Goal: Task Accomplishment & Management: Manage account settings

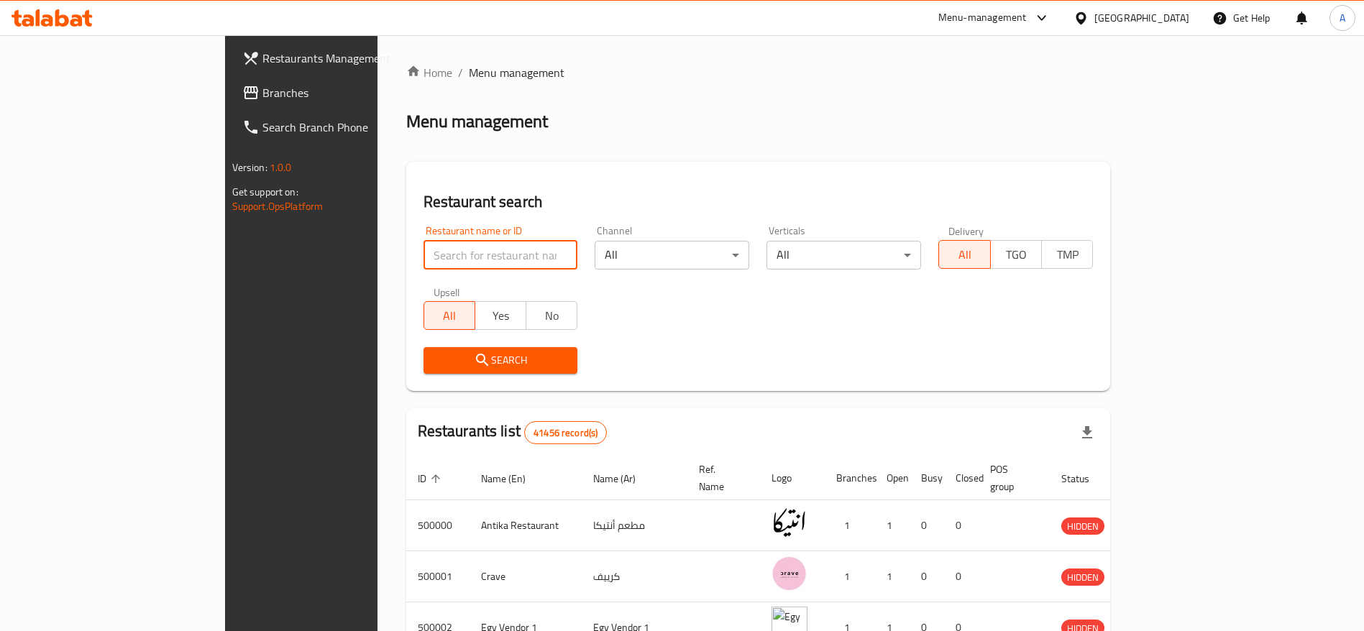
click at [429, 260] on input "search" at bounding box center [500, 255] width 155 height 29
type input "smash planet"
click button "Search" at bounding box center [500, 360] width 155 height 27
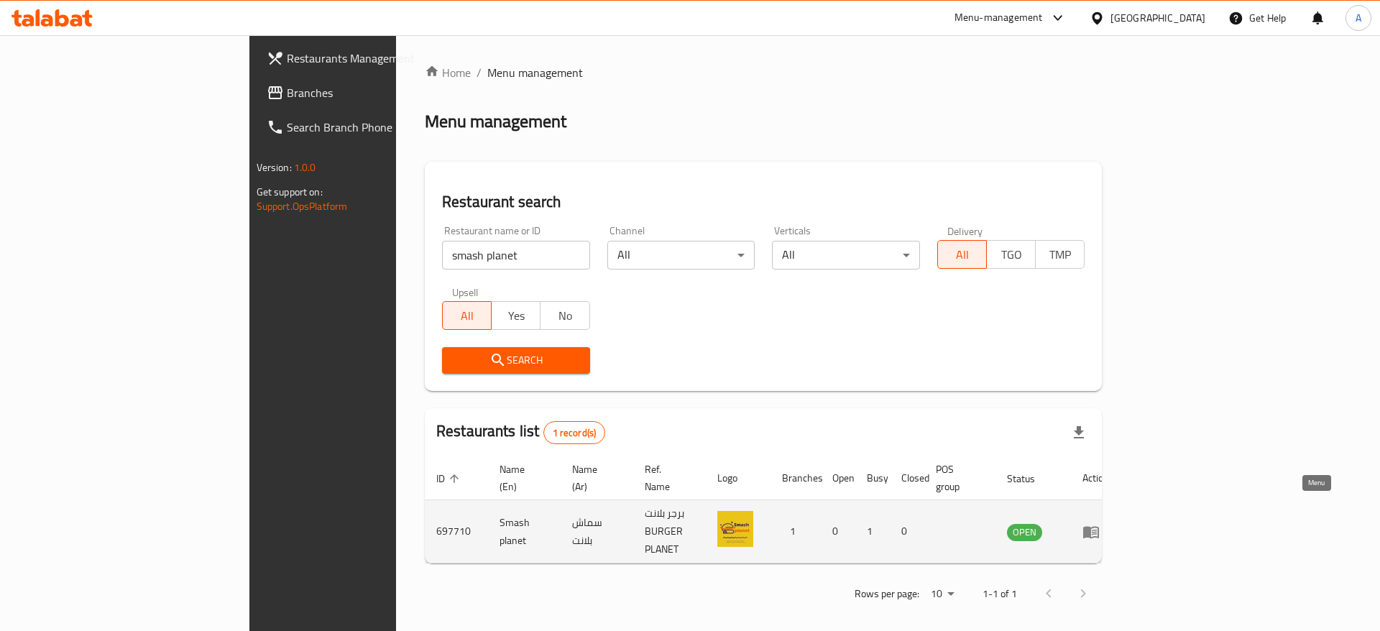
click at [1109, 523] on link "enhanced table" at bounding box center [1096, 531] width 27 height 17
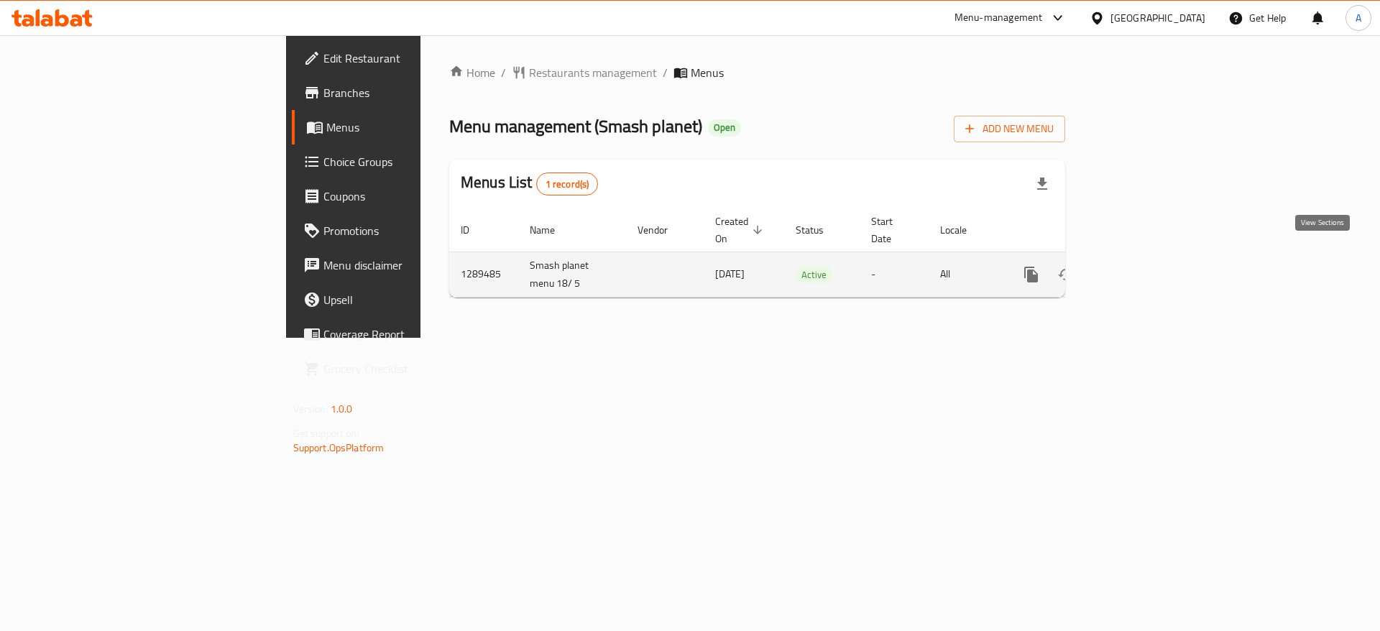
click at [1142, 268] on icon "enhanced table" at bounding box center [1135, 274] width 13 height 13
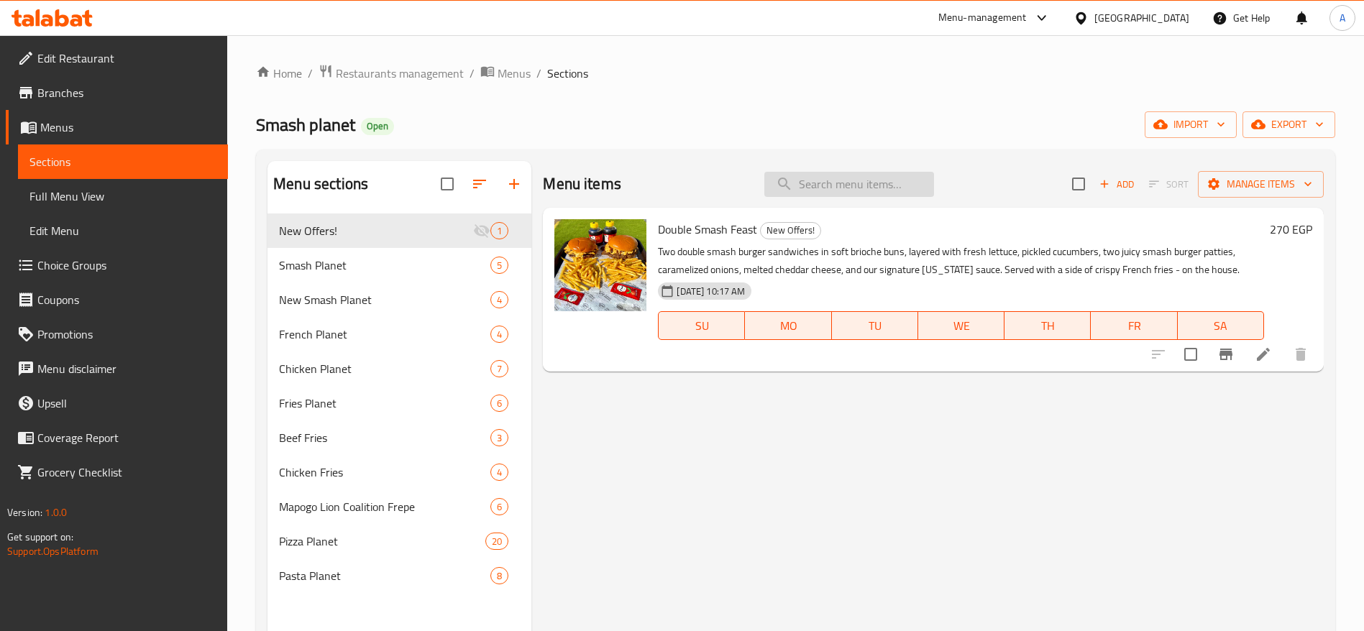
click at [797, 195] on input "search" at bounding box center [849, 184] width 170 height 25
paste input "[PERSON_NAME] s85"
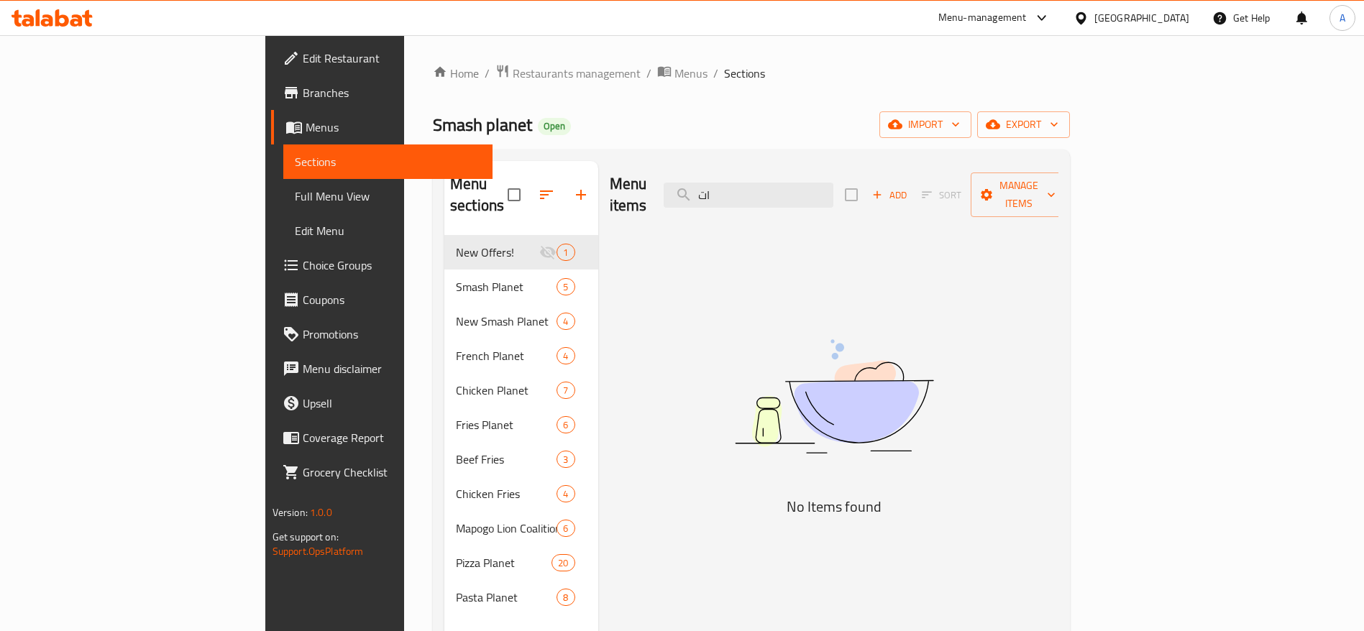
type input "ا"
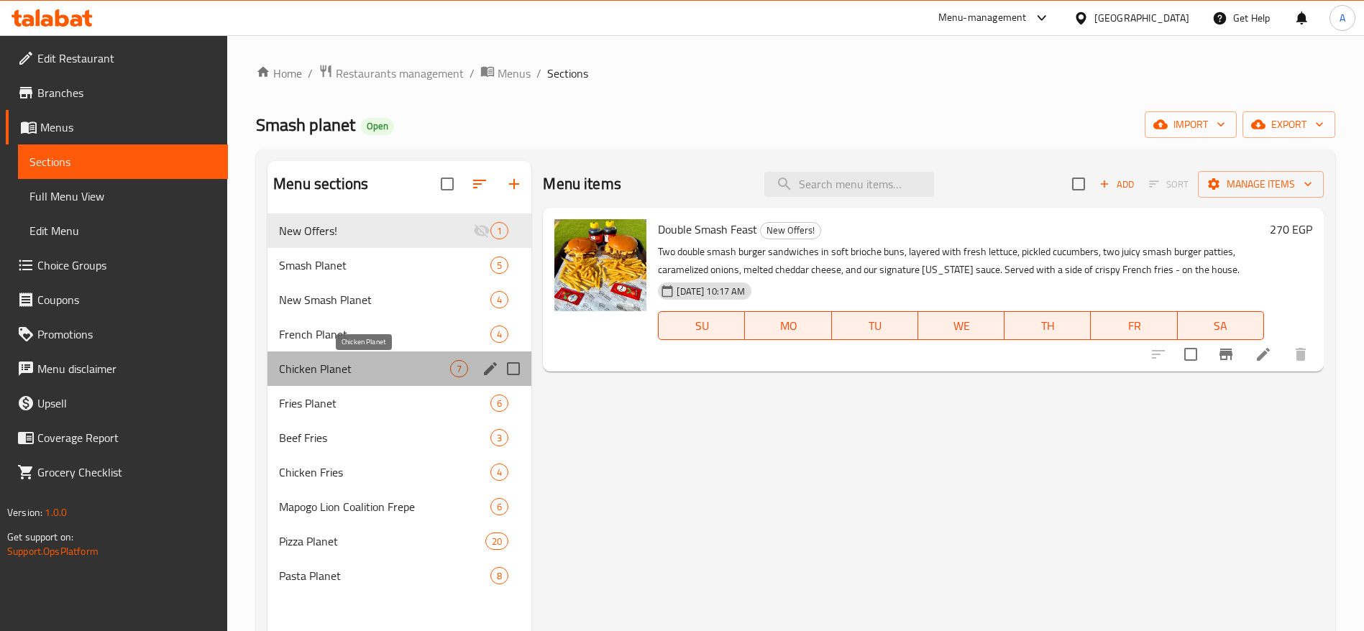
click at [383, 375] on span "Chicken Planet" at bounding box center [364, 368] width 171 height 17
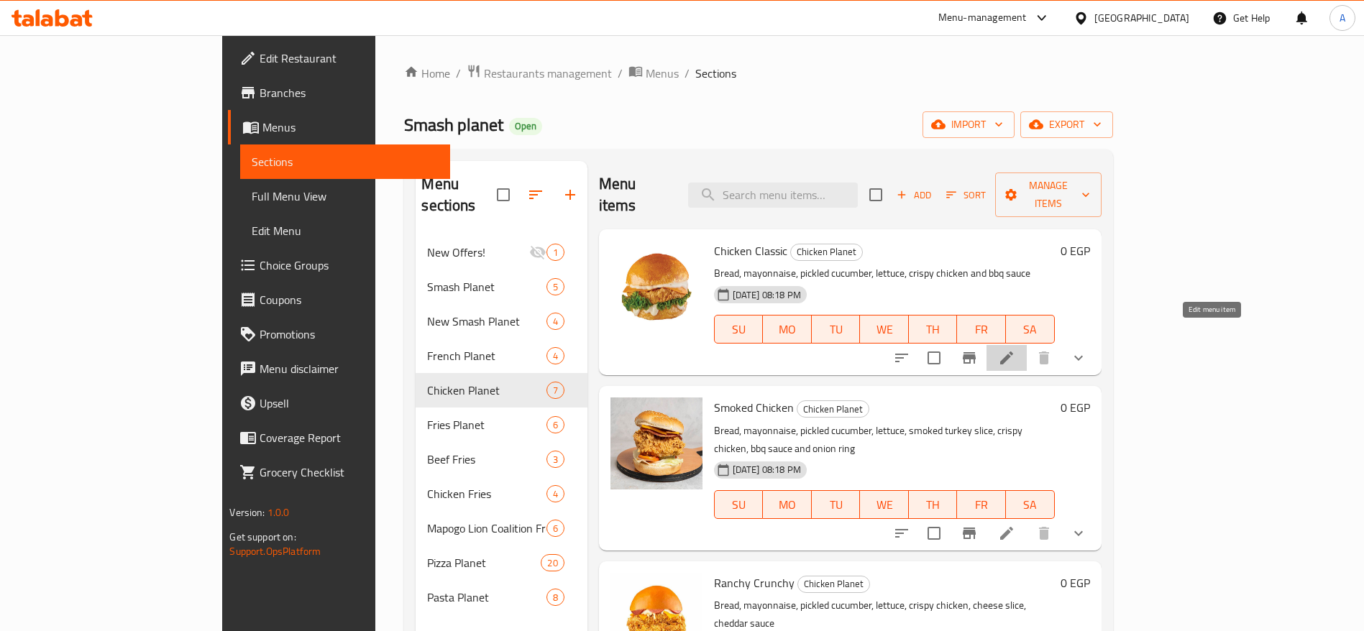
click at [1015, 349] on icon at bounding box center [1006, 357] width 17 height 17
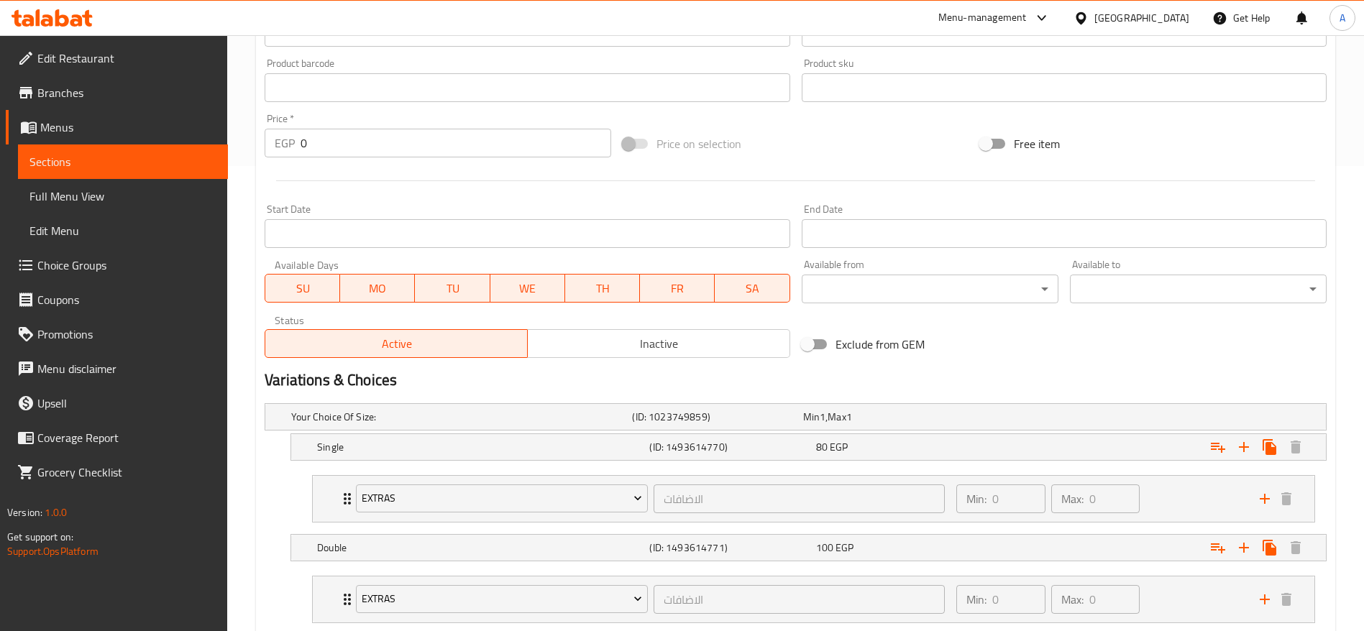
scroll to position [641, 0]
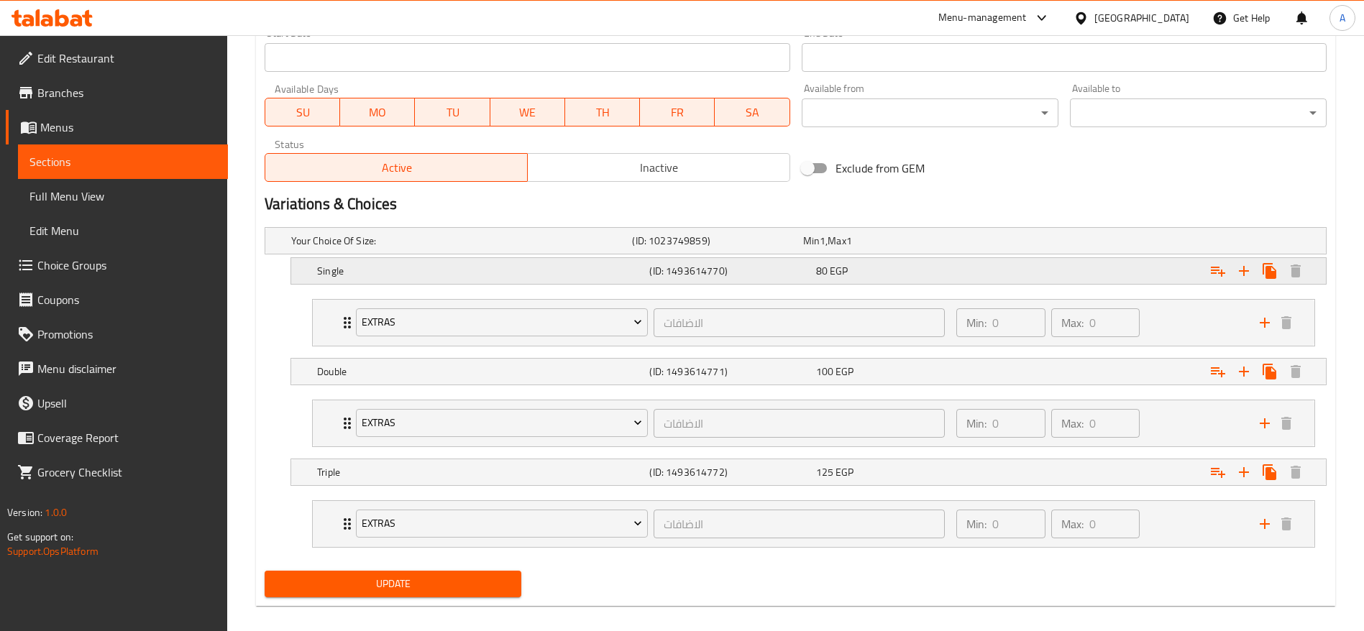
click at [876, 273] on div "80 EGP" at bounding box center [896, 271] width 160 height 14
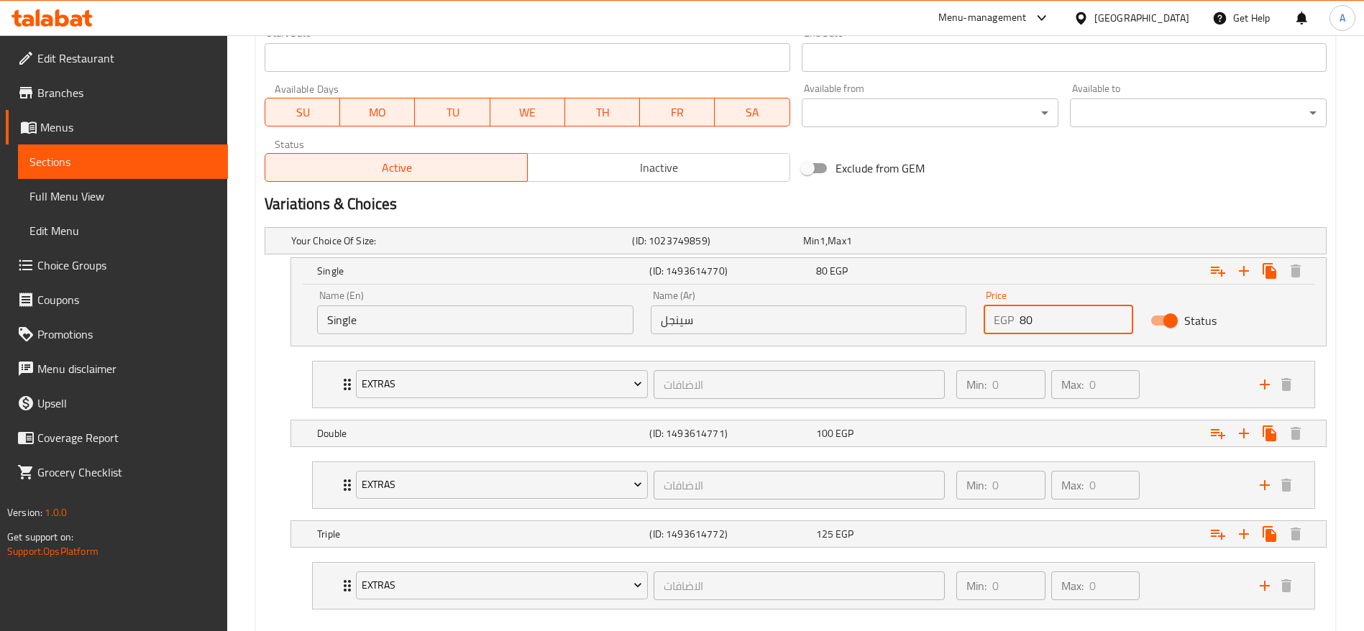
click at [1051, 316] on input "80" at bounding box center [1077, 320] width 114 height 29
type input "85"
click at [951, 435] on div "100 EGP" at bounding box center [896, 433] width 160 height 14
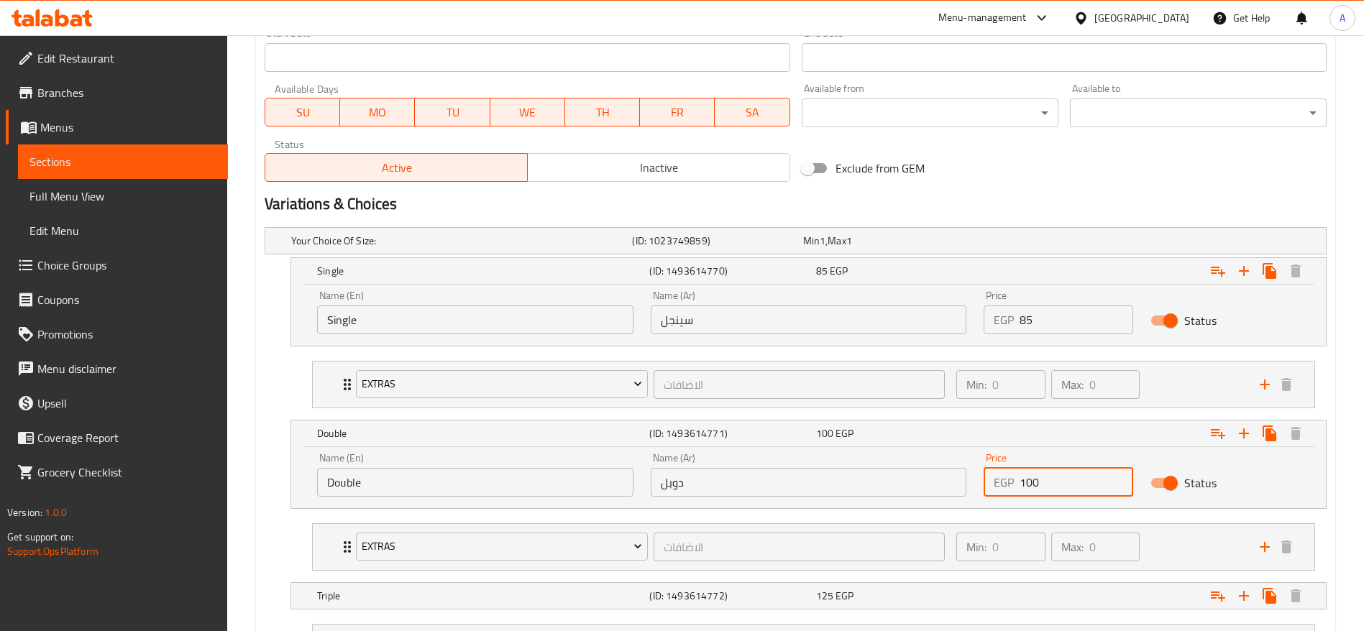
click at [1058, 479] on input "100" at bounding box center [1077, 482] width 114 height 29
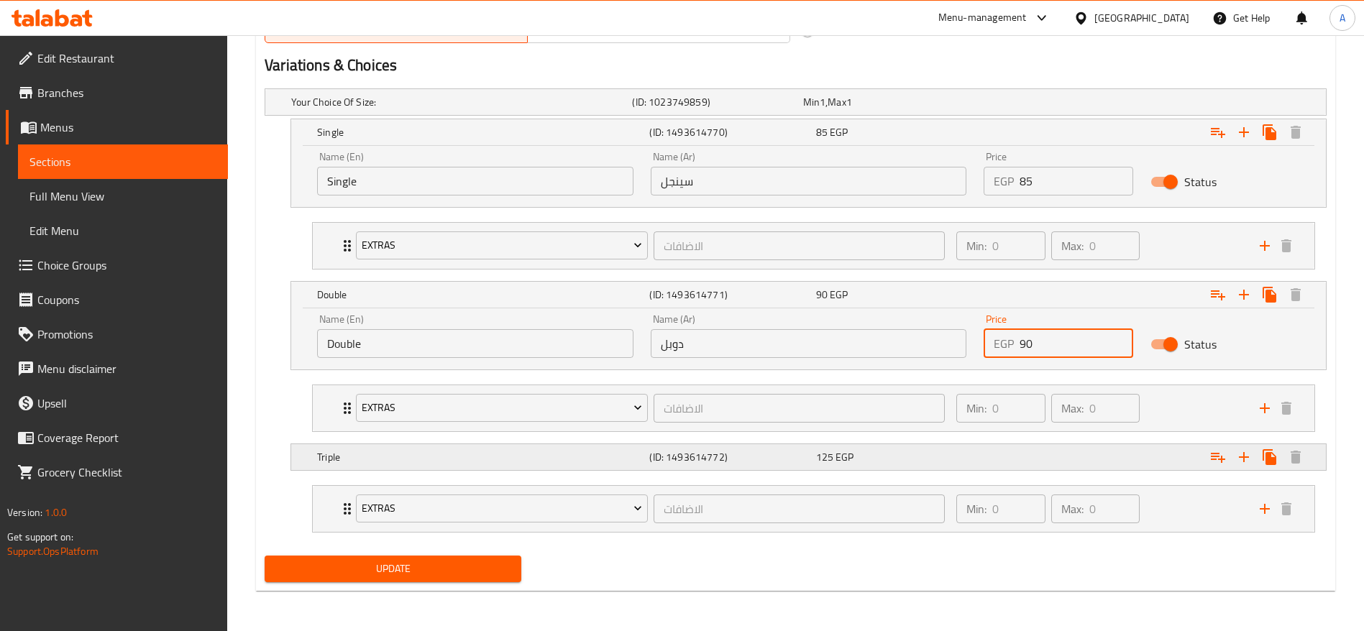
type input "90"
click at [981, 454] on div "Expand" at bounding box center [1145, 457] width 332 height 32
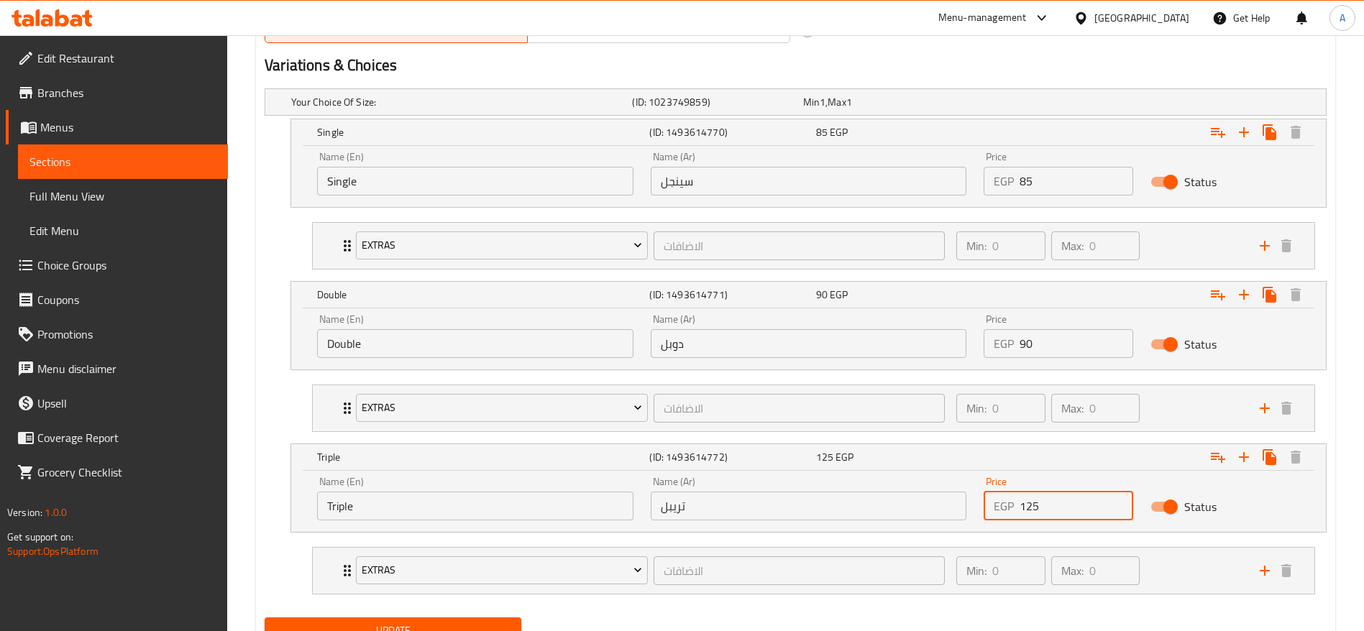
click at [1068, 504] on input "125" at bounding box center [1077, 506] width 114 height 29
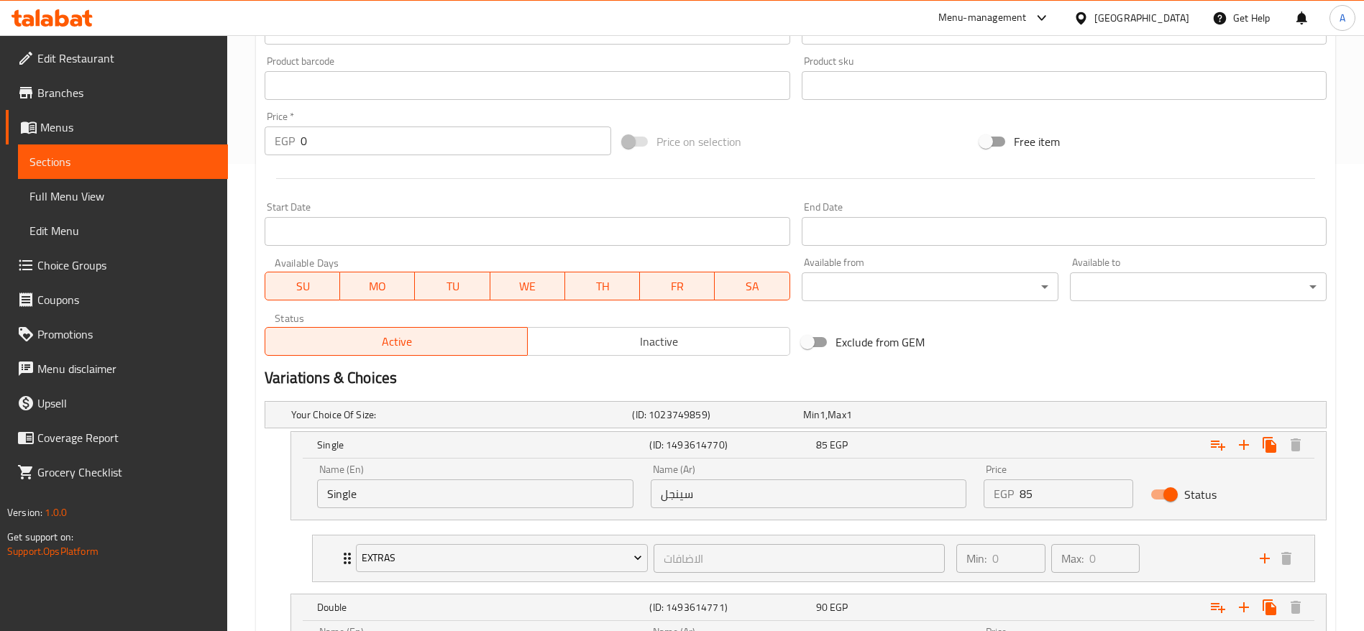
scroll to position [0, 0]
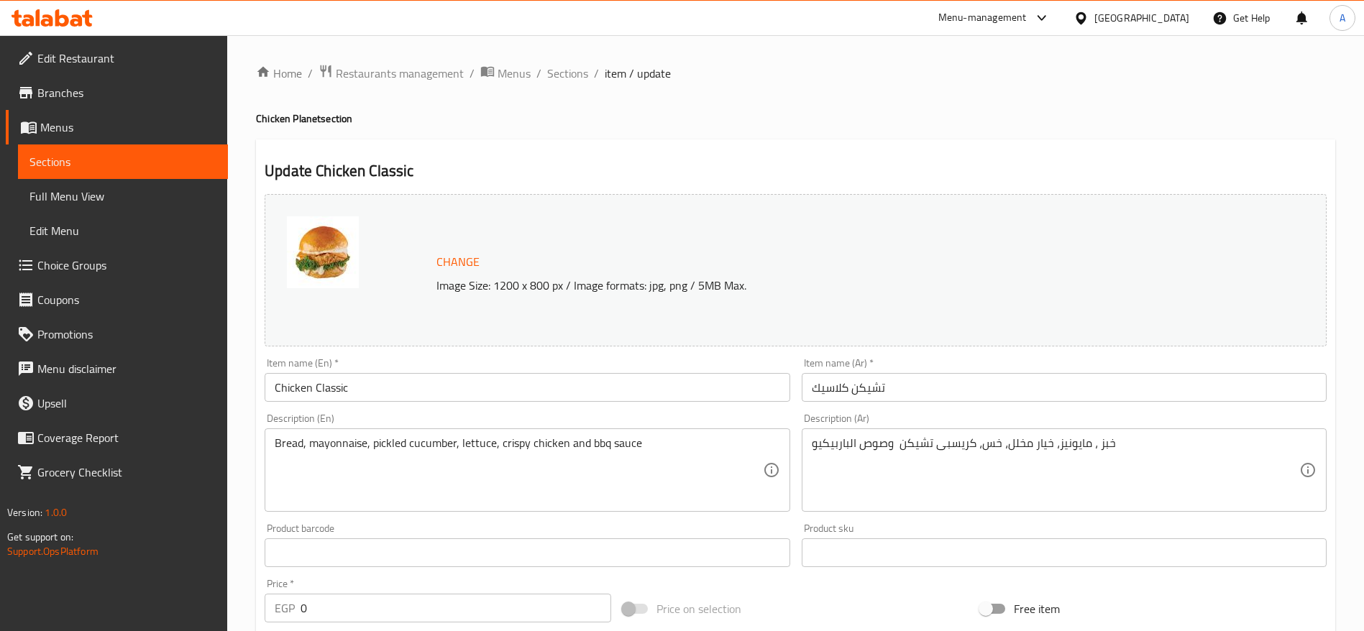
drag, startPoint x: 1332, startPoint y: 111, endPoint x: 1324, endPoint y: 237, distance: 126.1
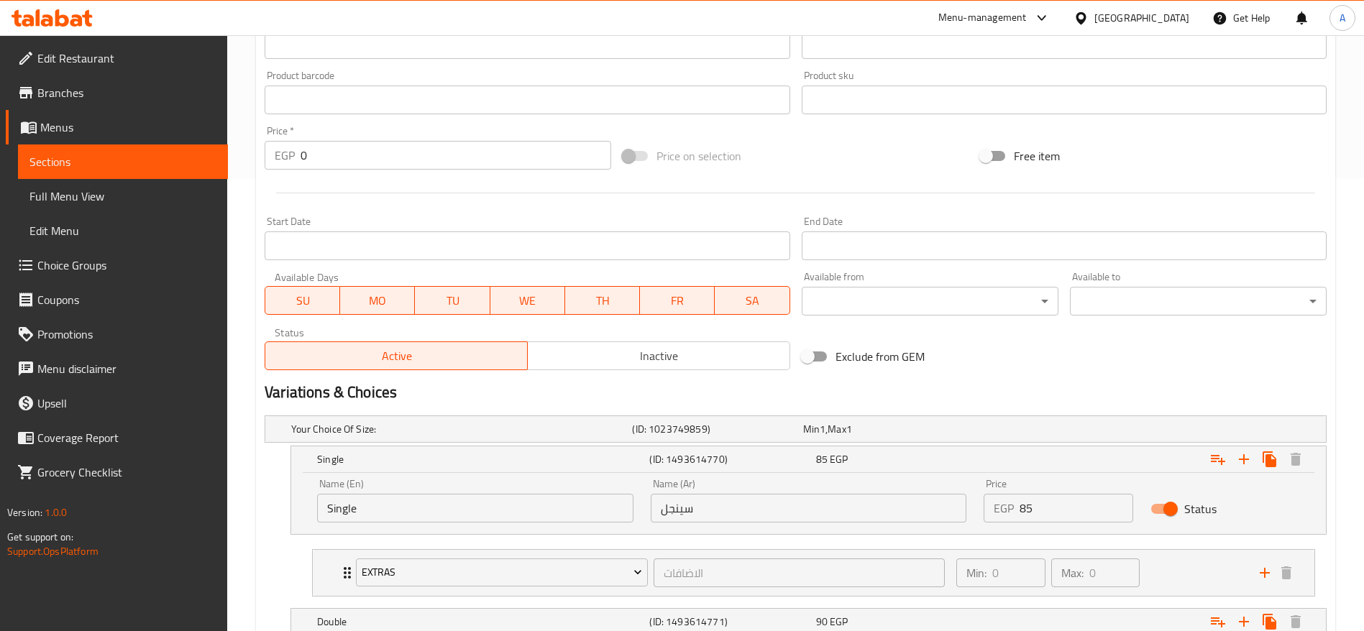
scroll to position [460, 0]
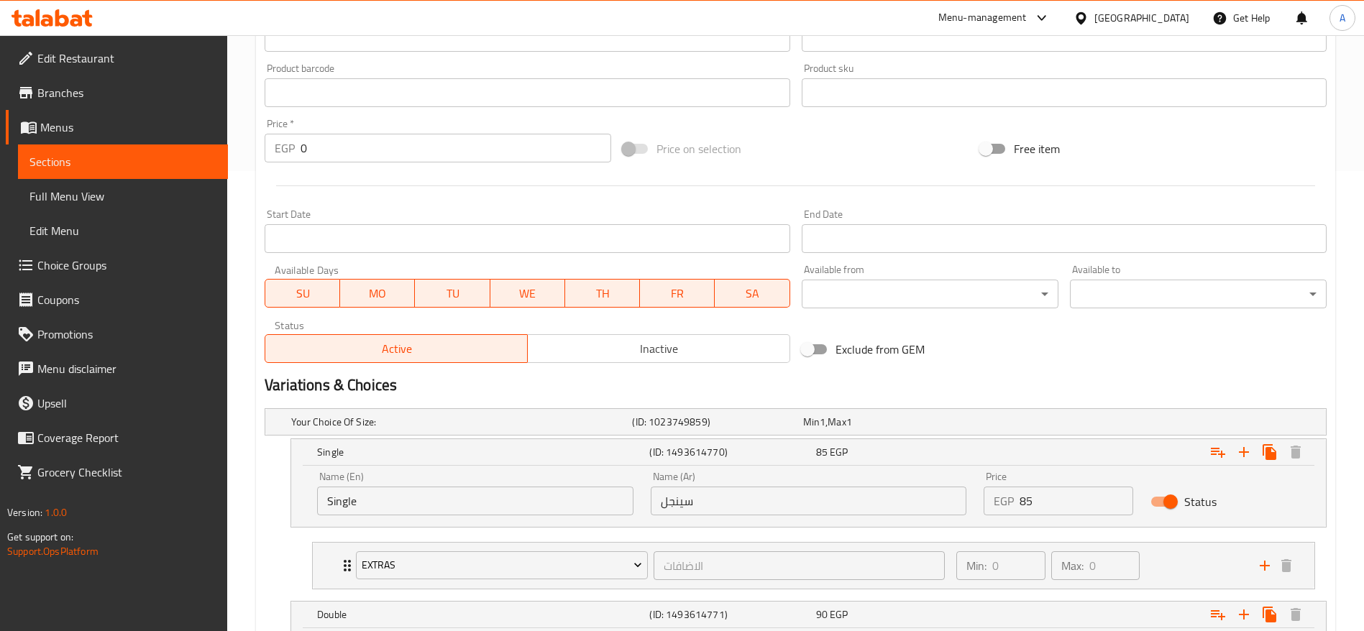
click at [1073, 493] on input "85" at bounding box center [1077, 501] width 114 height 29
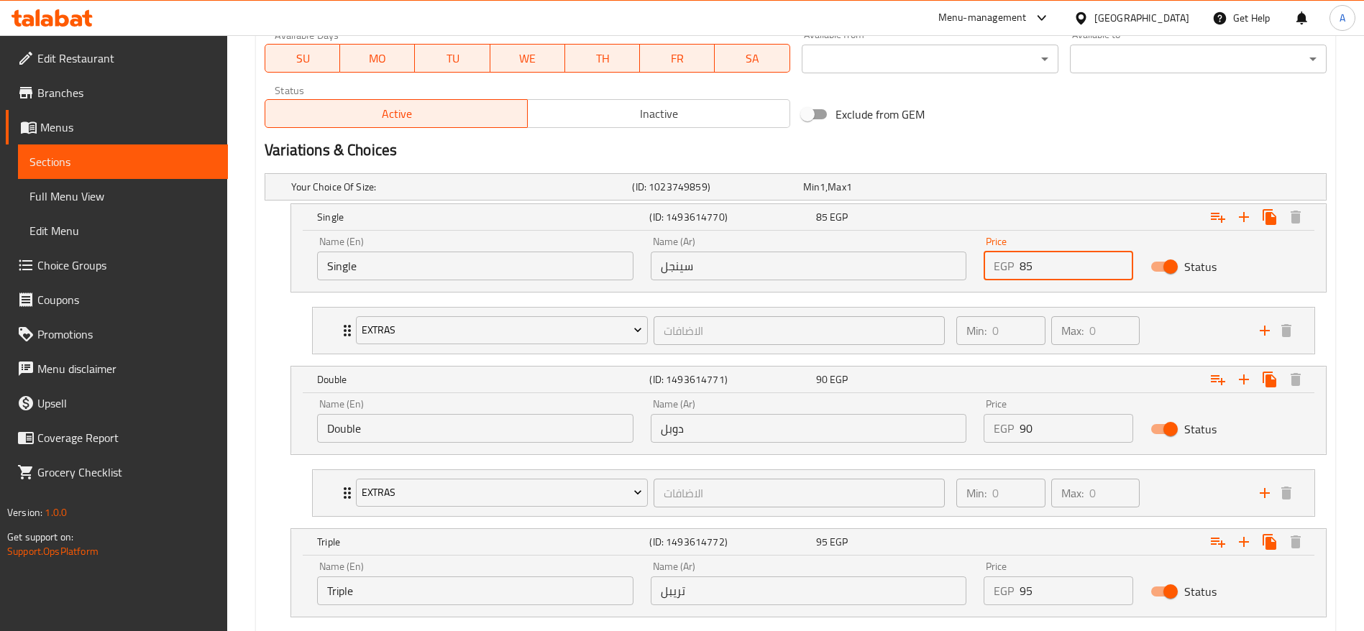
scroll to position [705, 0]
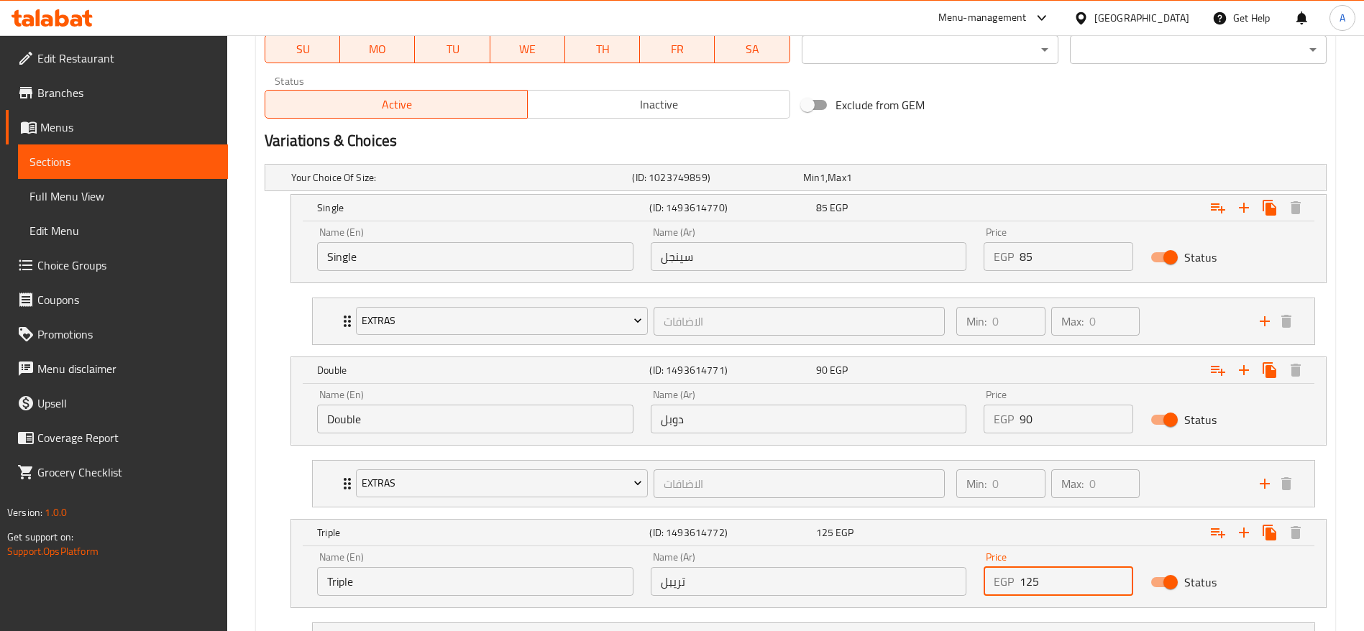
type input "125"
